Goal: Task Accomplishment & Management: Manage account settings

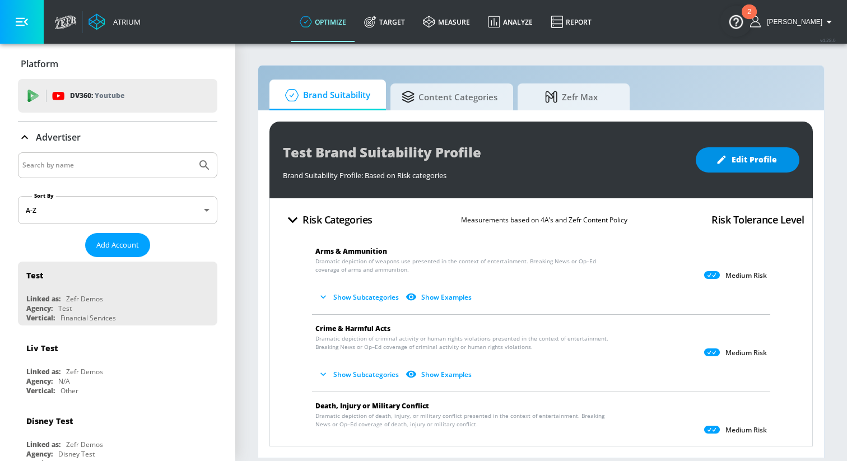
click at [742, 155] on span "Edit Profile" at bounding box center [747, 160] width 59 height 14
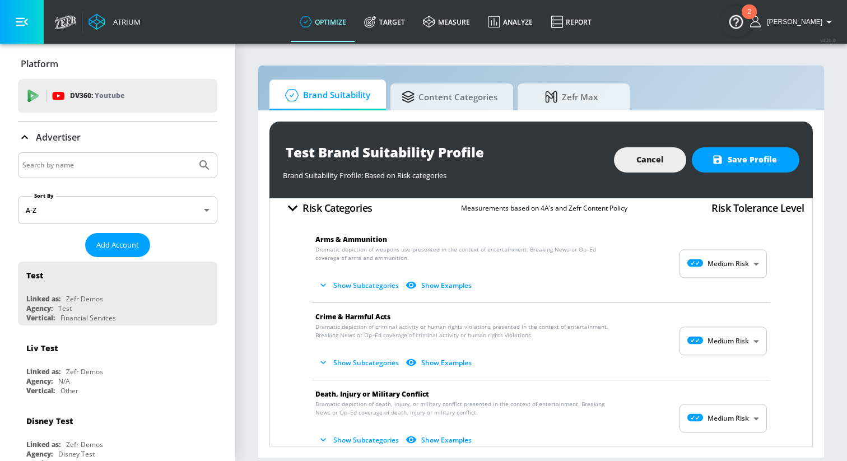
scroll to position [14, 0]
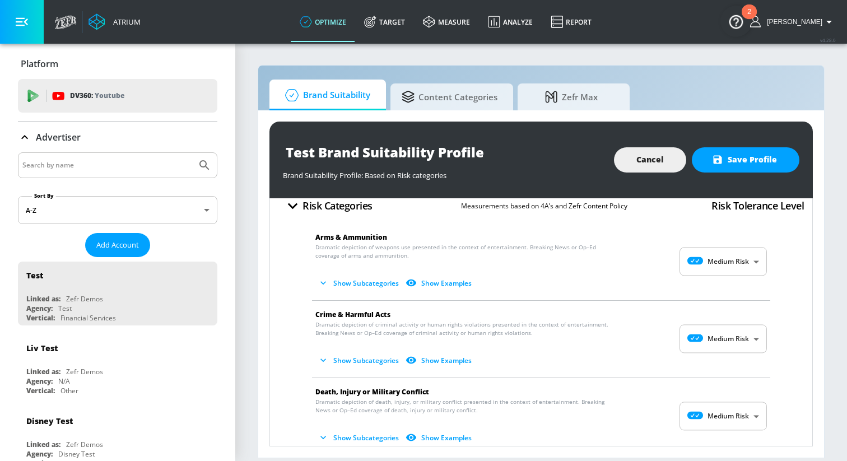
click at [717, 257] on body "Atrium optimize Target measure Analyze Report optimize Target measure Analyze R…" at bounding box center [423, 230] width 847 height 461
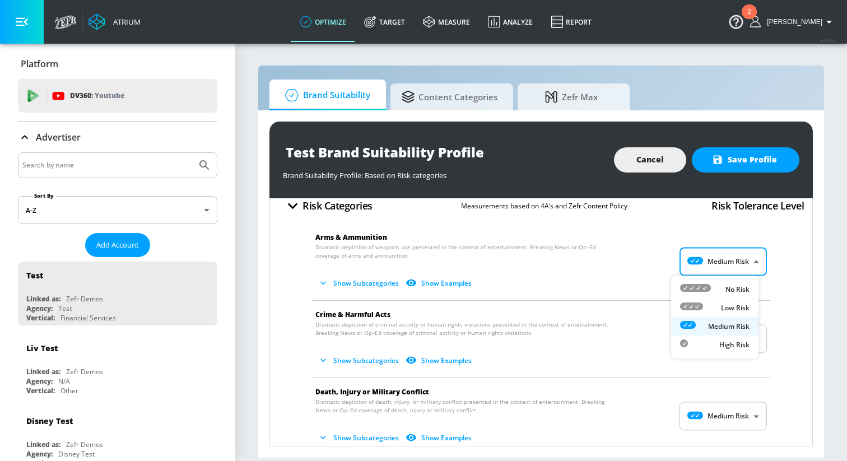
click at [717, 257] on div at bounding box center [423, 230] width 847 height 461
click at [356, 287] on button "Show Subcategories" at bounding box center [359, 283] width 88 height 18
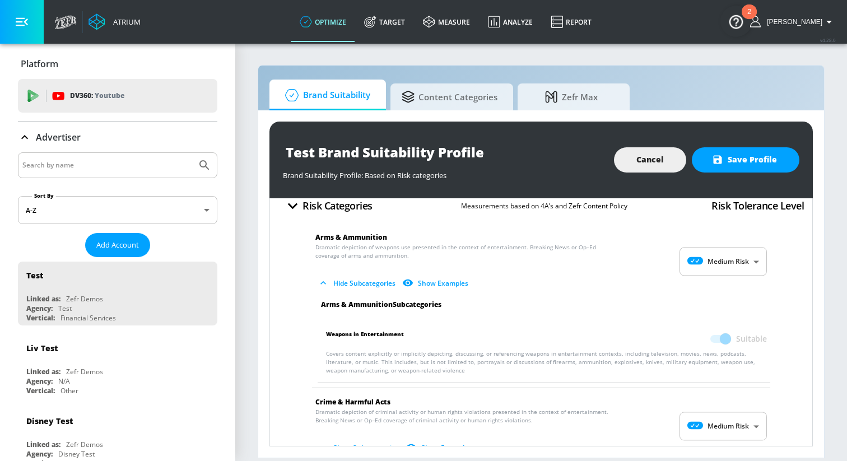
click at [356, 287] on button "Hide Subcategories" at bounding box center [357, 283] width 85 height 18
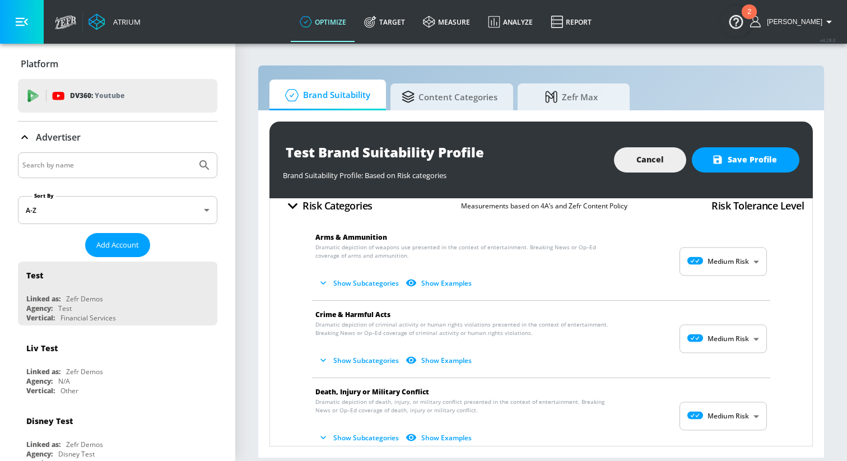
click at [711, 263] on body "Atrium optimize Target measure Analyze Report optimize Target measure Analyze R…" at bounding box center [423, 230] width 847 height 461
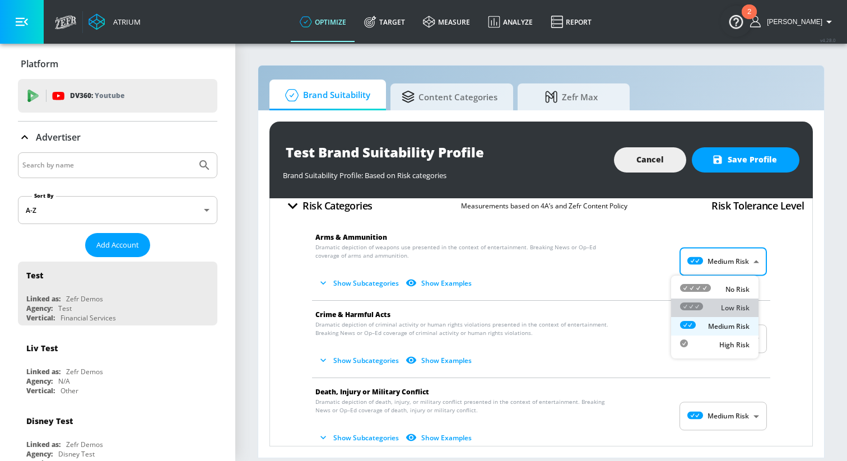
click at [691, 310] on icon at bounding box center [691, 306] width 23 height 8
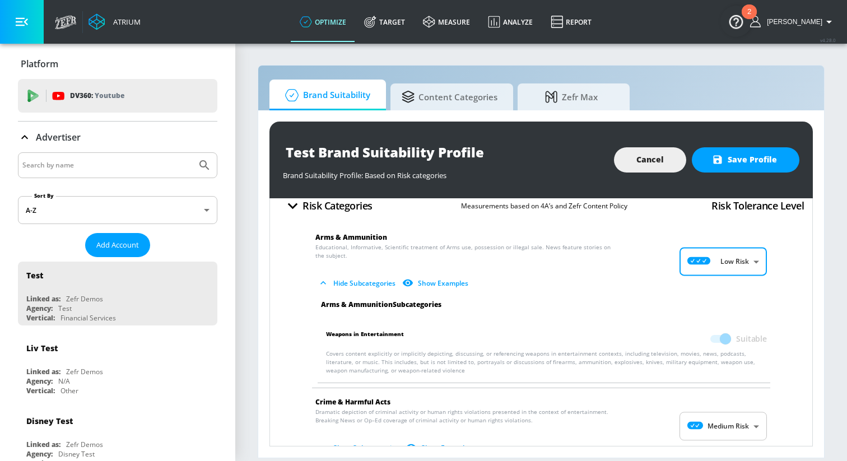
click at [707, 261] on body "Atrium optimize Target measure Analyze Report optimize Target measure Analyze R…" at bounding box center [423, 230] width 847 height 461
click at [705, 281] on li "No Risk" at bounding box center [714, 289] width 87 height 18
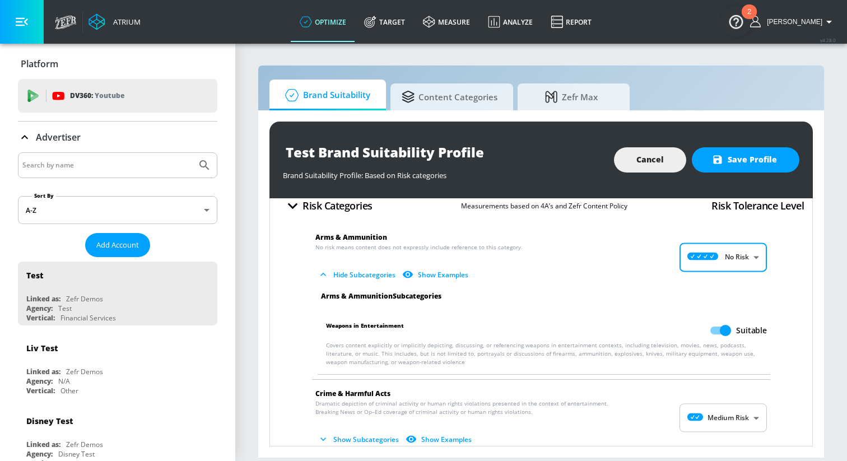
click at [709, 260] on body "Atrium optimize Target measure Analyze Report optimize Target measure Analyze R…" at bounding box center [423, 230] width 847 height 461
click at [708, 318] on p "Medium Risk" at bounding box center [728, 323] width 41 height 10
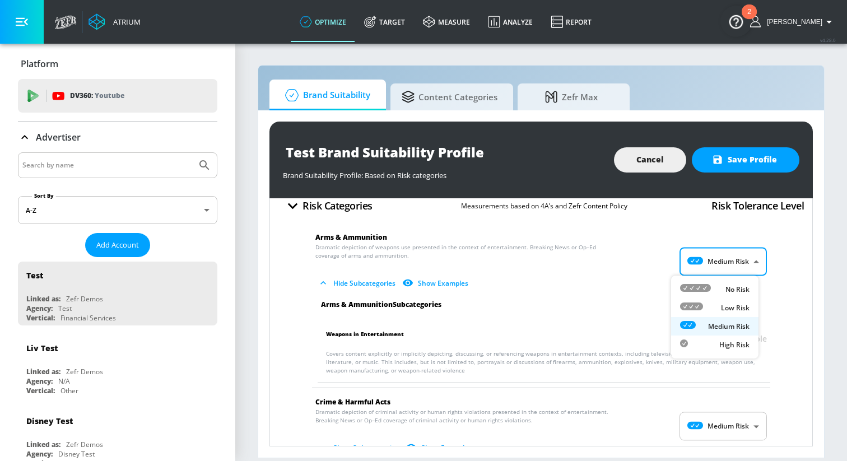
click at [702, 259] on body "Atrium optimize Target measure Analyze Report optimize Target measure Analyze R…" at bounding box center [423, 230] width 847 height 461
click at [702, 300] on li "Low Risk" at bounding box center [714, 308] width 87 height 18
click at [701, 272] on body "Atrium optimize Target measure Analyze Report optimize Target measure Analyze R…" at bounding box center [423, 230] width 847 height 461
click at [702, 342] on div "High Risk" at bounding box center [714, 345] width 69 height 12
click at [700, 245] on p "Glamorization/Gratuitous depiction of illegal sale or possession of Arms. Depic…" at bounding box center [531, 267] width 433 height 49
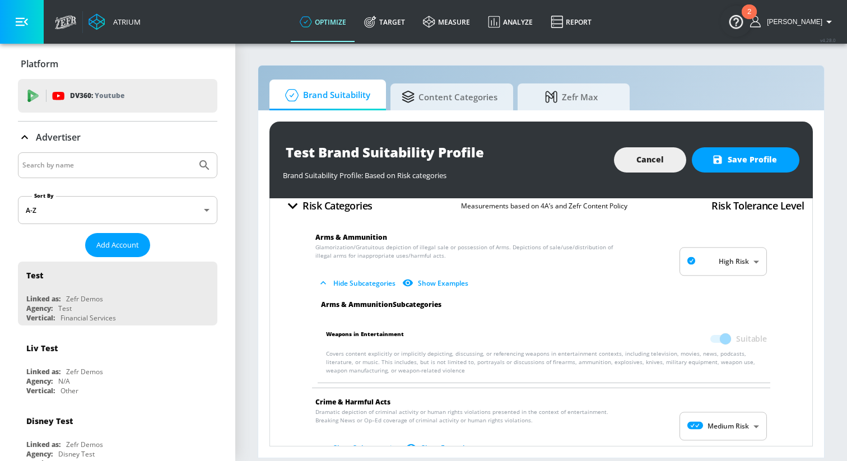
click at [699, 256] on body "Atrium optimize Target measure Analyze Report optimize Target measure Analyze R…" at bounding box center [423, 230] width 847 height 461
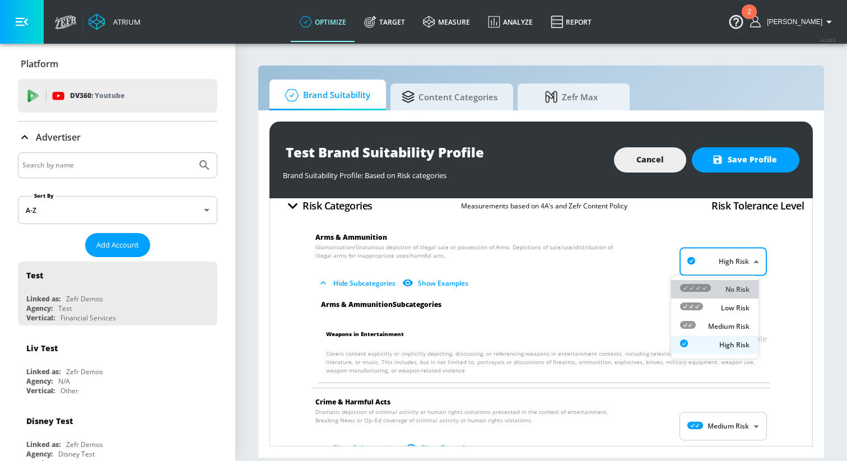
click at [696, 286] on icon at bounding box center [695, 288] width 31 height 8
type input "MINIMAL"
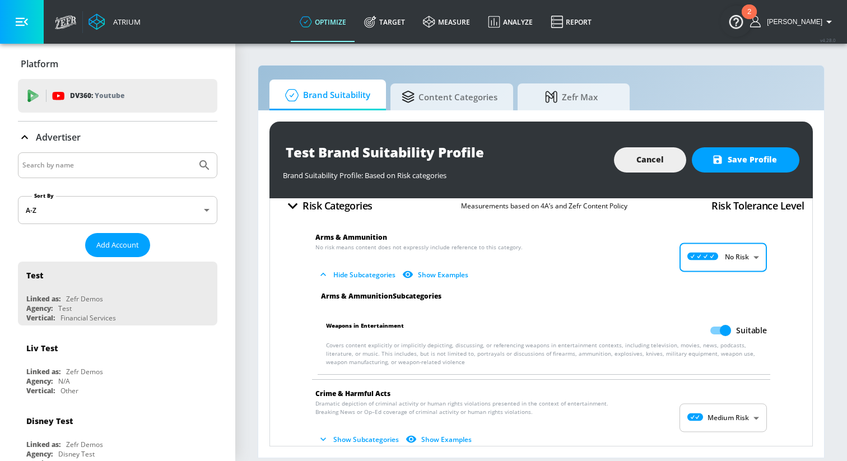
click at [717, 327] on input "Suitable" at bounding box center [725, 330] width 64 height 21
checkbox input "false"
click at [706, 265] on body "Atrium optimize Target measure Analyze Report optimize Target measure Analyze R…" at bounding box center [423, 230] width 847 height 461
click at [712, 307] on div "Low Risk" at bounding box center [714, 304] width 69 height 12
type input "LOW"
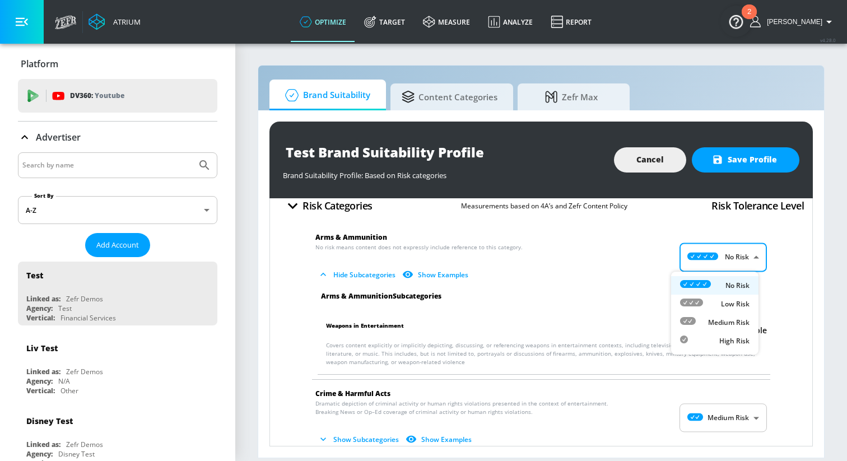
checkbox input "true"
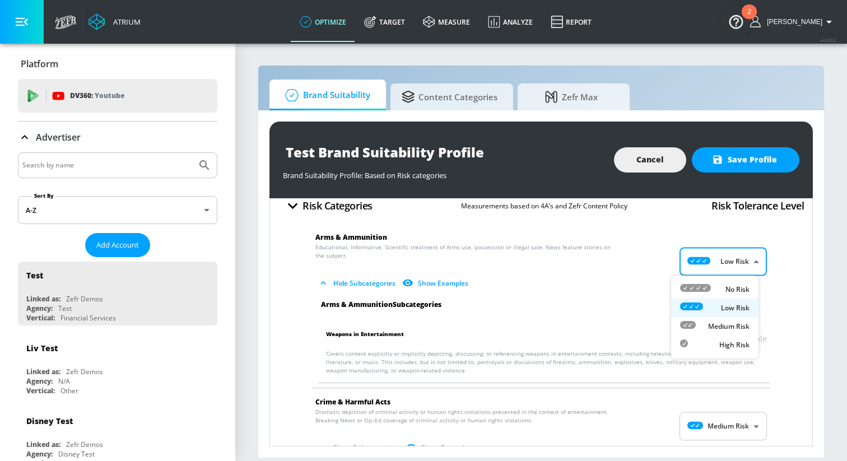
click at [703, 261] on body "Atrium optimize Target measure Analyze Report optimize Target measure Analyze R…" at bounding box center [423, 230] width 847 height 461
click at [700, 282] on li "No Risk" at bounding box center [714, 289] width 87 height 18
type input "MINIMAL"
